Goal: Task Accomplishment & Management: Use online tool/utility

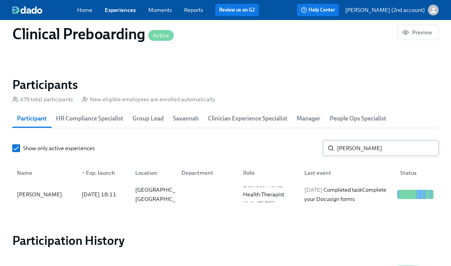
click at [395, 143] on input "[PERSON_NAME]" at bounding box center [388, 148] width 102 height 15
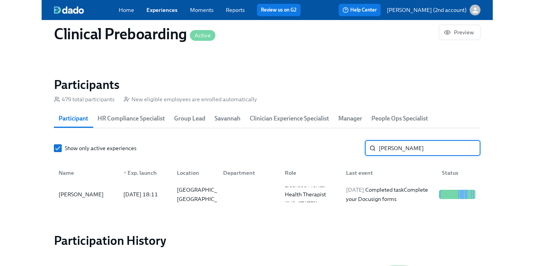
scroll to position [0, 8923]
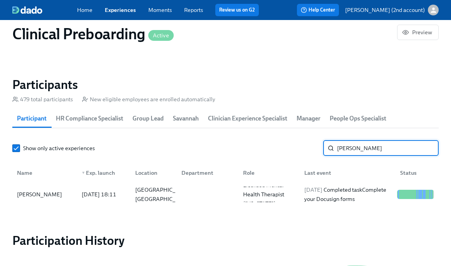
paste input "[PERSON_NAME] [PERSON_NAME]"
click at [360, 192] on div "[DATE] Completed task Complete your drug screening" at bounding box center [347, 194] width 93 height 18
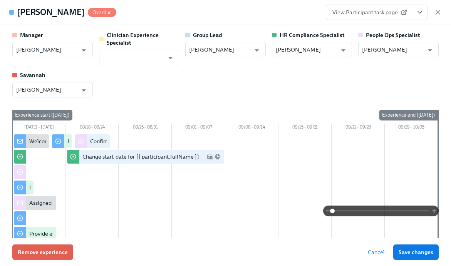
click at [423, 12] on icon "View task page" at bounding box center [420, 12] width 8 height 8
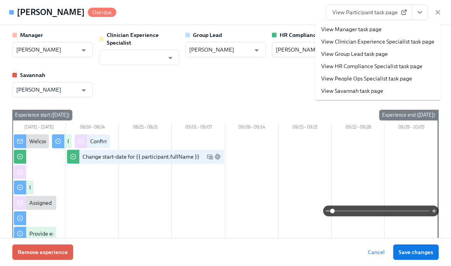
click at [386, 79] on link "View People Ops Specialist task page" at bounding box center [366, 79] width 91 height 8
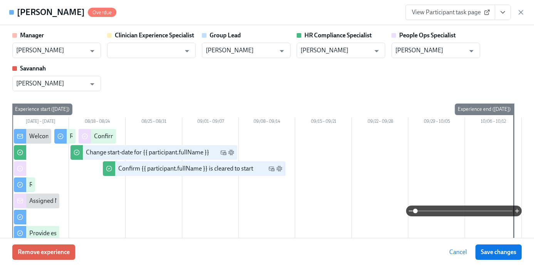
scroll to position [0, 8984]
click at [451, 9] on icon "button" at bounding box center [521, 12] width 8 height 8
click at [451, 14] on div "button" at bounding box center [516, 10] width 11 height 11
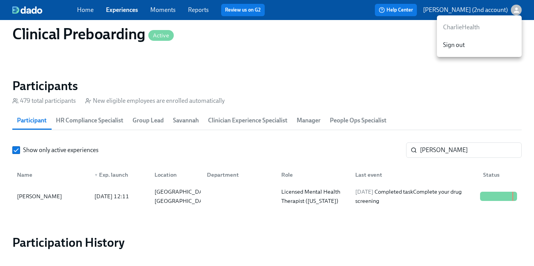
click at [441, 147] on div at bounding box center [267, 133] width 534 height 266
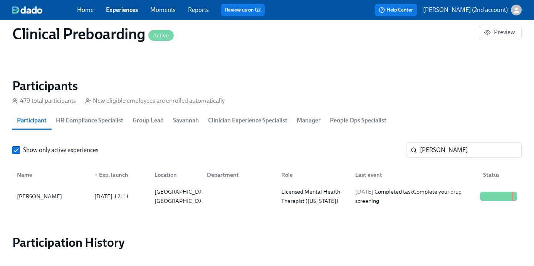
click at [441, 147] on div "CharlieHealth Sign out" at bounding box center [267, 133] width 534 height 266
click at [441, 147] on input "[PERSON_NAME]" at bounding box center [471, 150] width 102 height 15
paste input "[PERSON_NAME]"
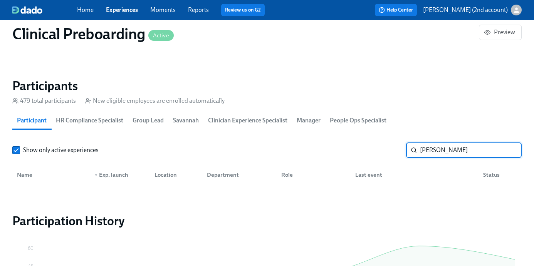
click at [434, 150] on input "[PERSON_NAME]" at bounding box center [471, 150] width 102 height 15
type input "[PERSON_NAME]"
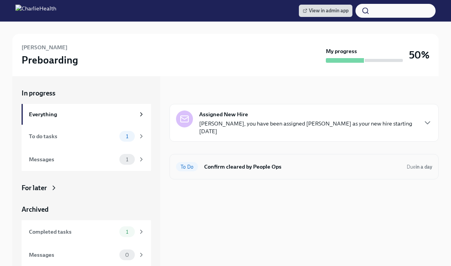
click at [242, 163] on h6 "Confirm cleared by People Ops" at bounding box center [302, 167] width 197 height 8
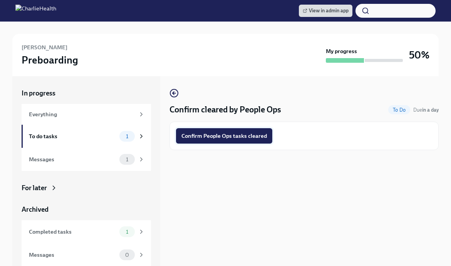
click at [232, 131] on button "Confirm People Ops tasks cleared" at bounding box center [224, 135] width 96 height 15
